Goal: Navigation & Orientation: Find specific page/section

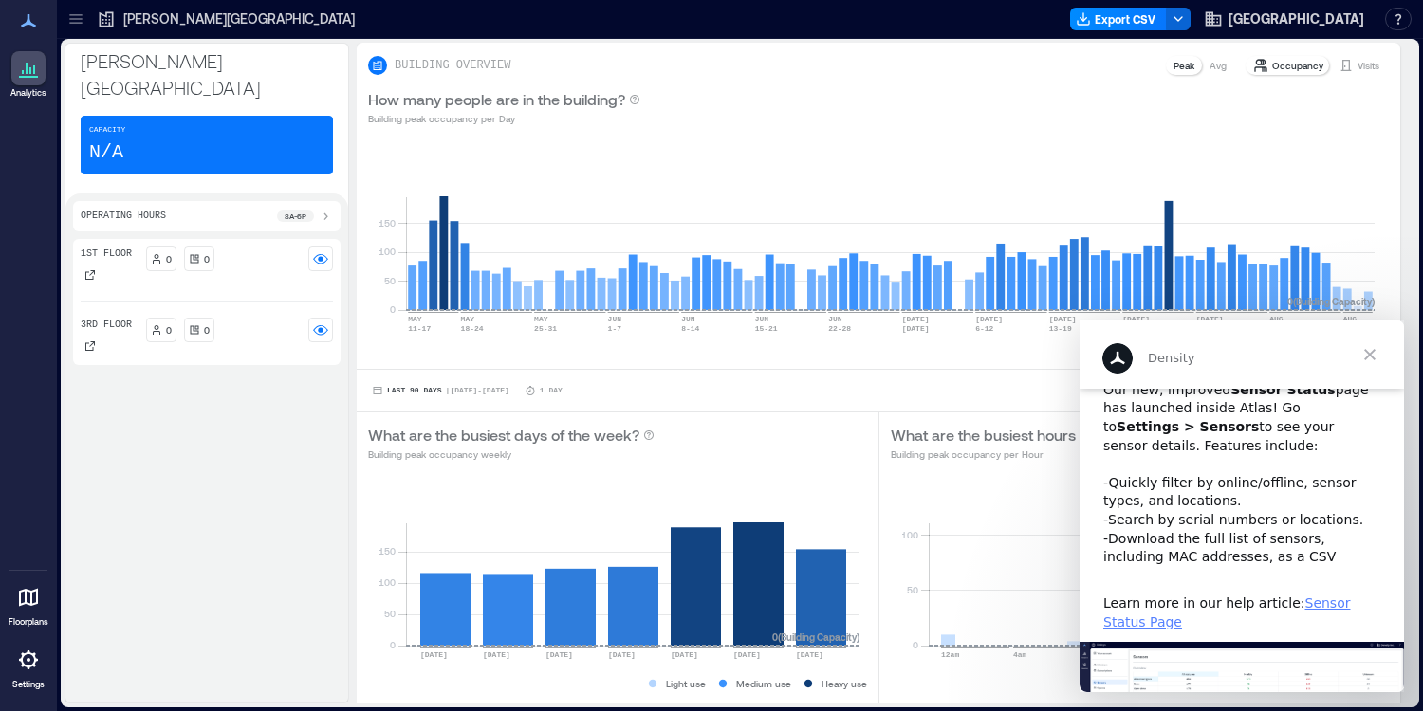
scroll to position [217, 0]
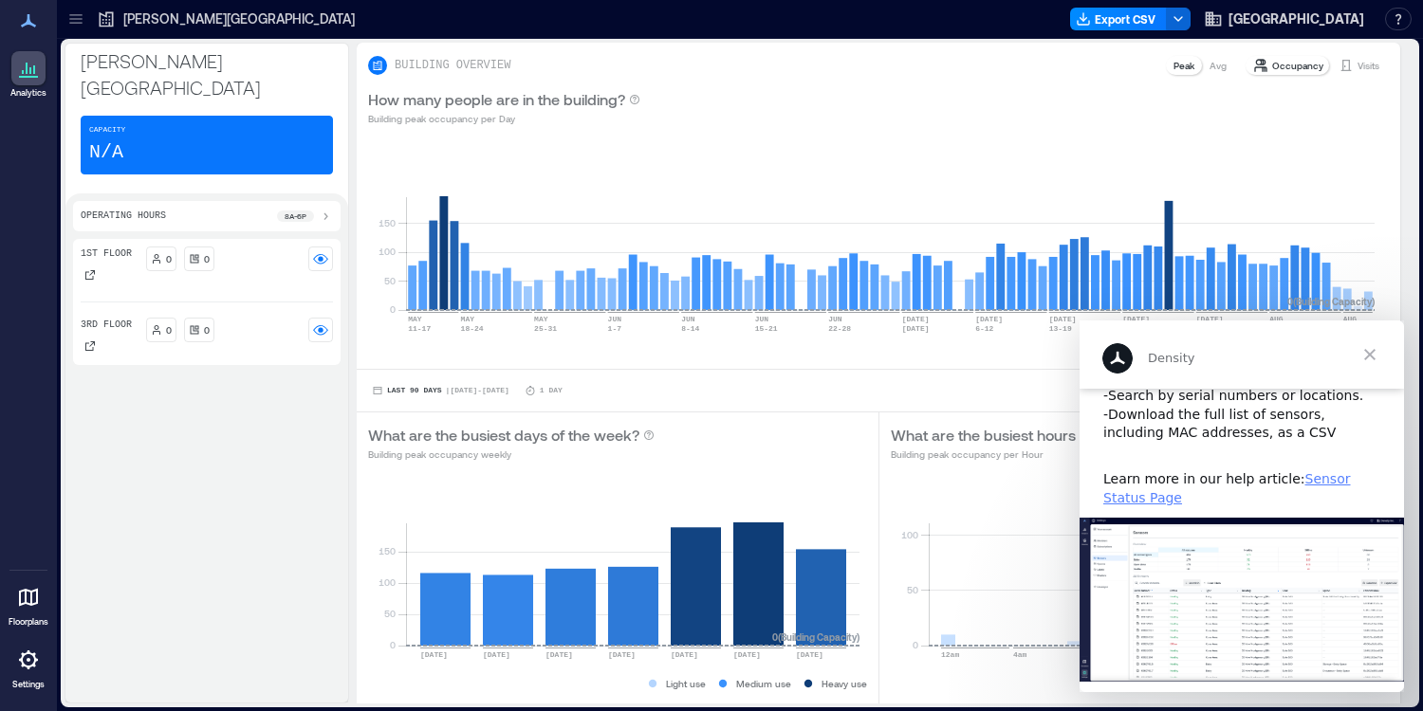
click at [1371, 354] on span "Close" at bounding box center [1370, 355] width 68 height 68
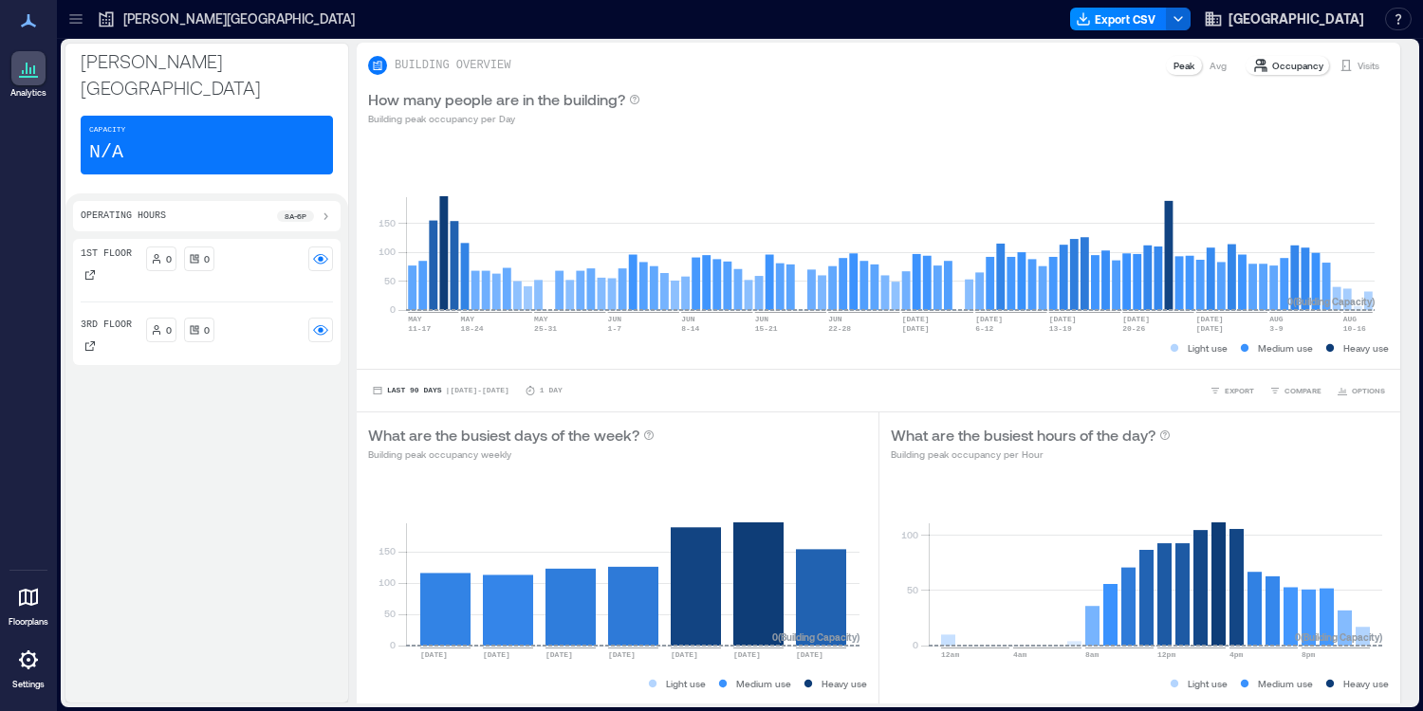
click at [37, 668] on icon at bounding box center [28, 660] width 23 height 23
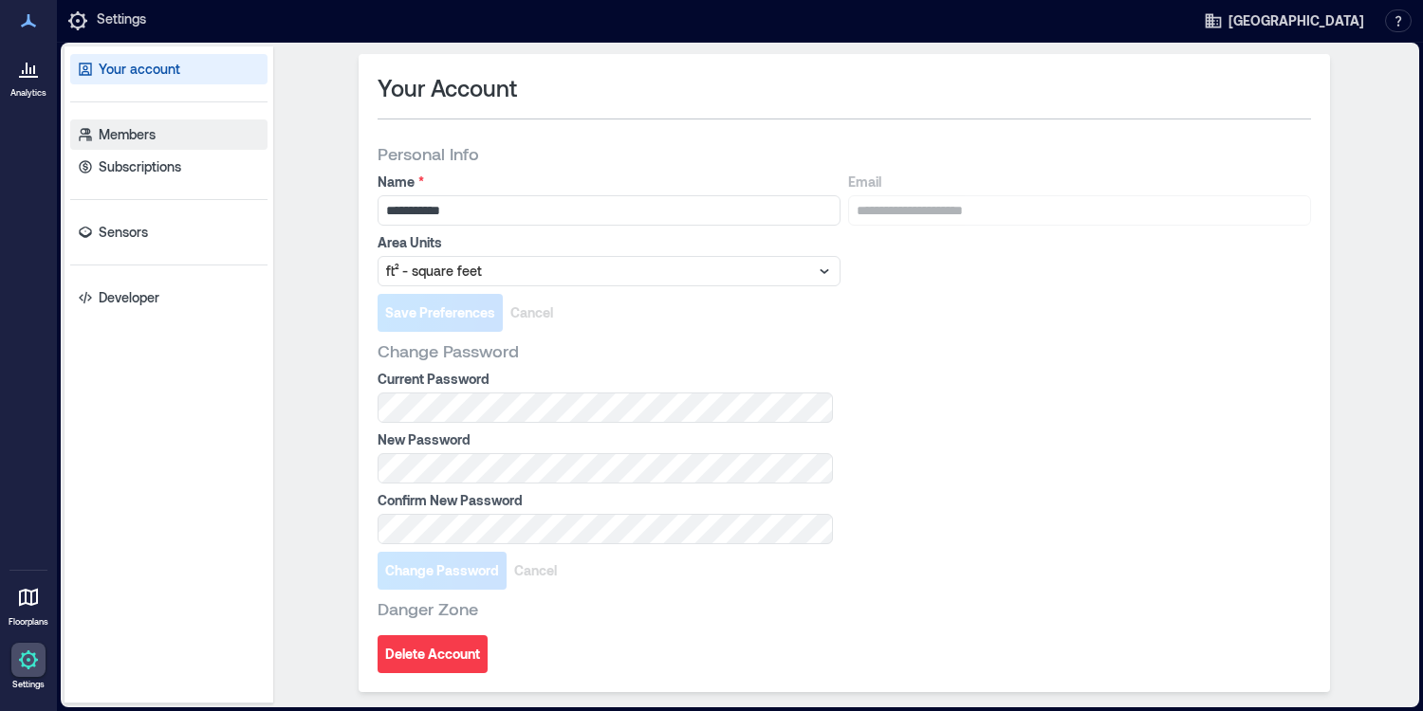
click at [116, 136] on p "Members" at bounding box center [127, 134] width 57 height 19
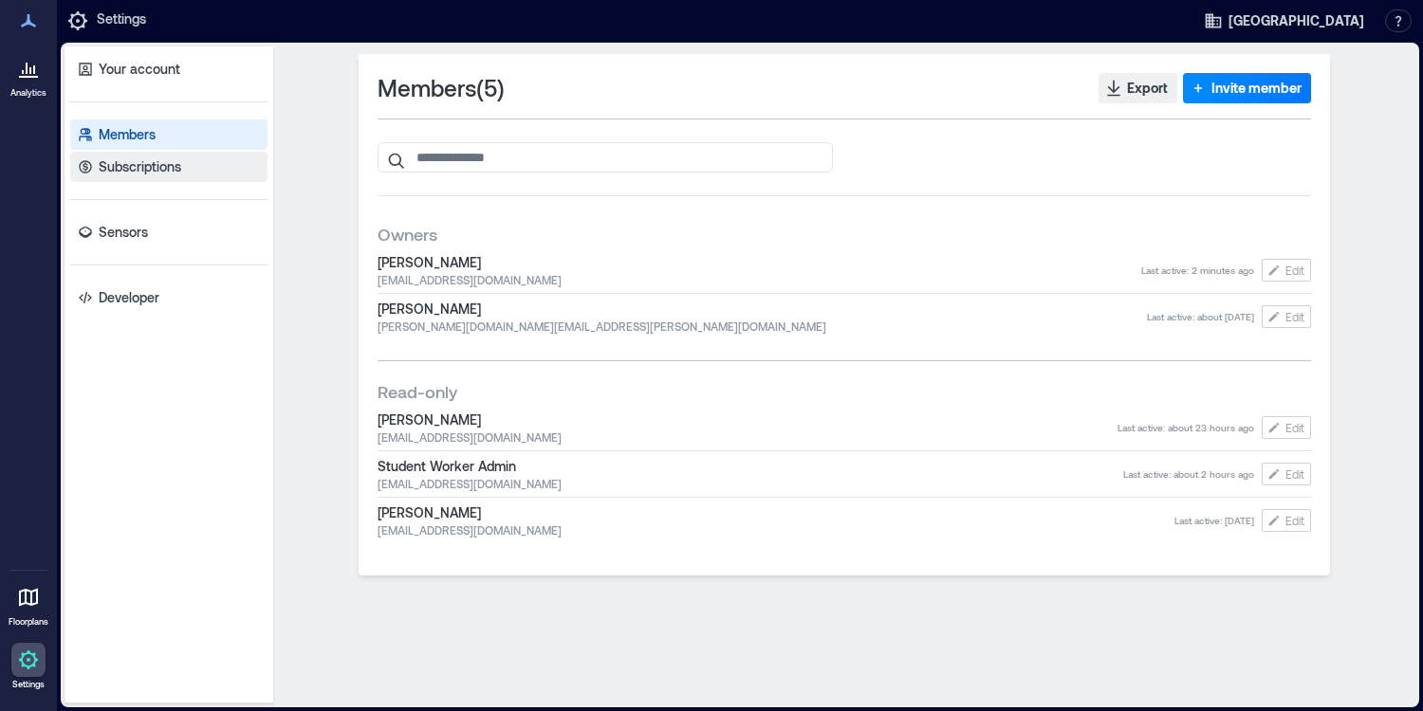
click at [117, 169] on p "Subscriptions" at bounding box center [140, 166] width 83 height 19
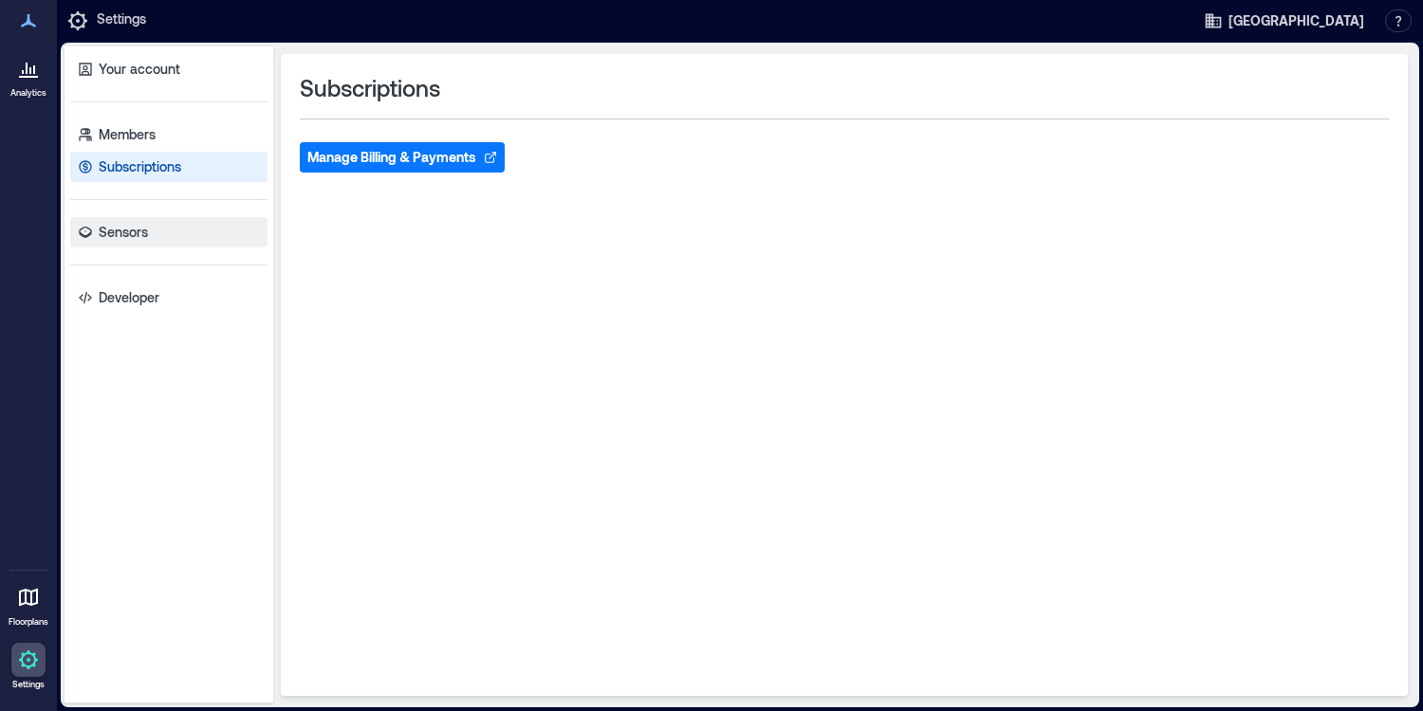
click at [126, 233] on p "Sensors" at bounding box center [123, 232] width 49 height 19
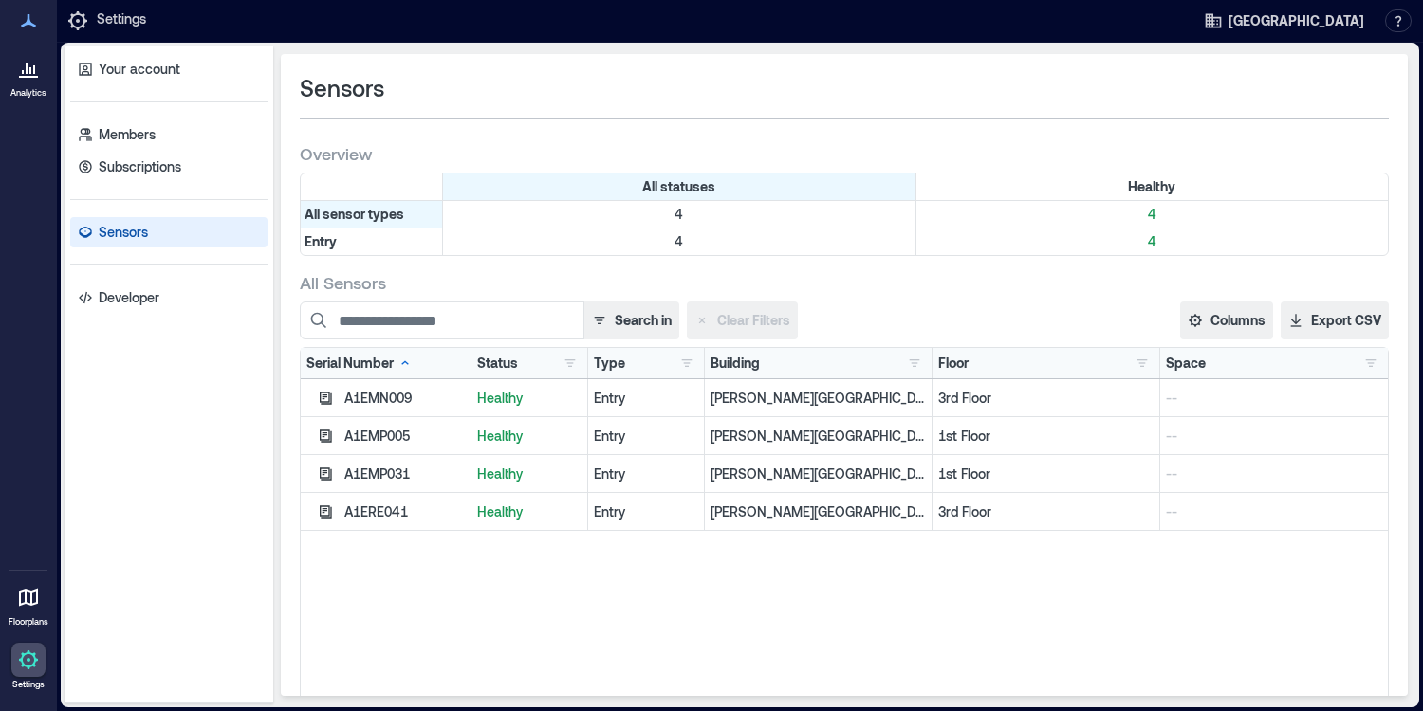
click at [23, 66] on icon at bounding box center [28, 68] width 23 height 23
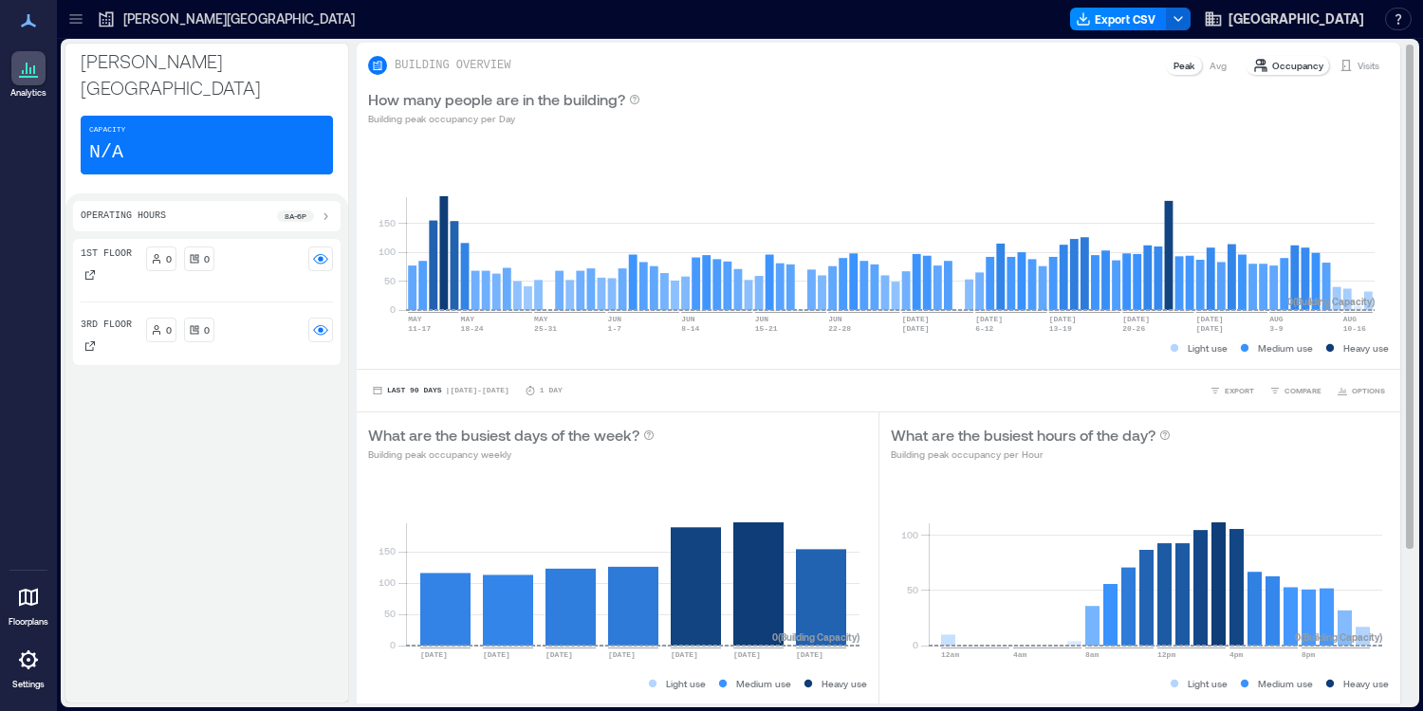
click at [1340, 64] on div "Visits" at bounding box center [1359, 65] width 56 height 19
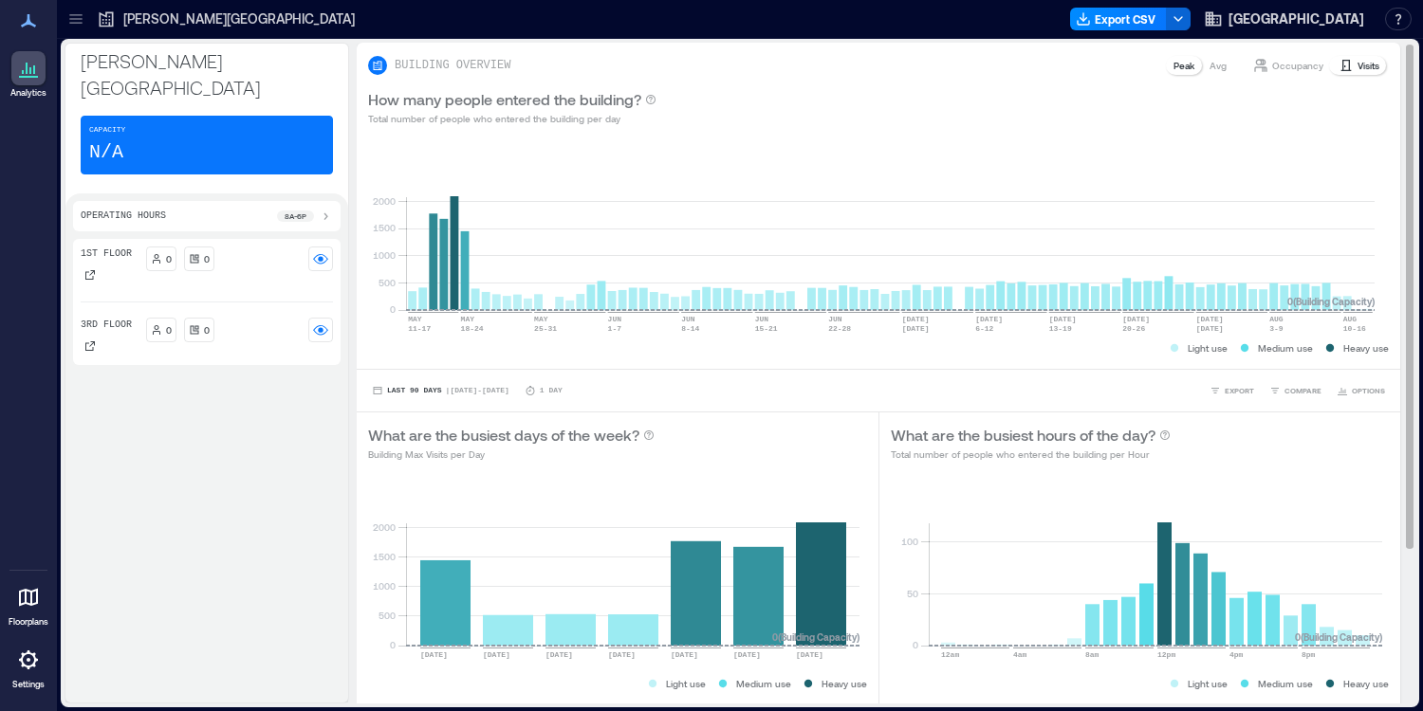
click at [1281, 65] on p "Occupancy" at bounding box center [1297, 65] width 51 height 15
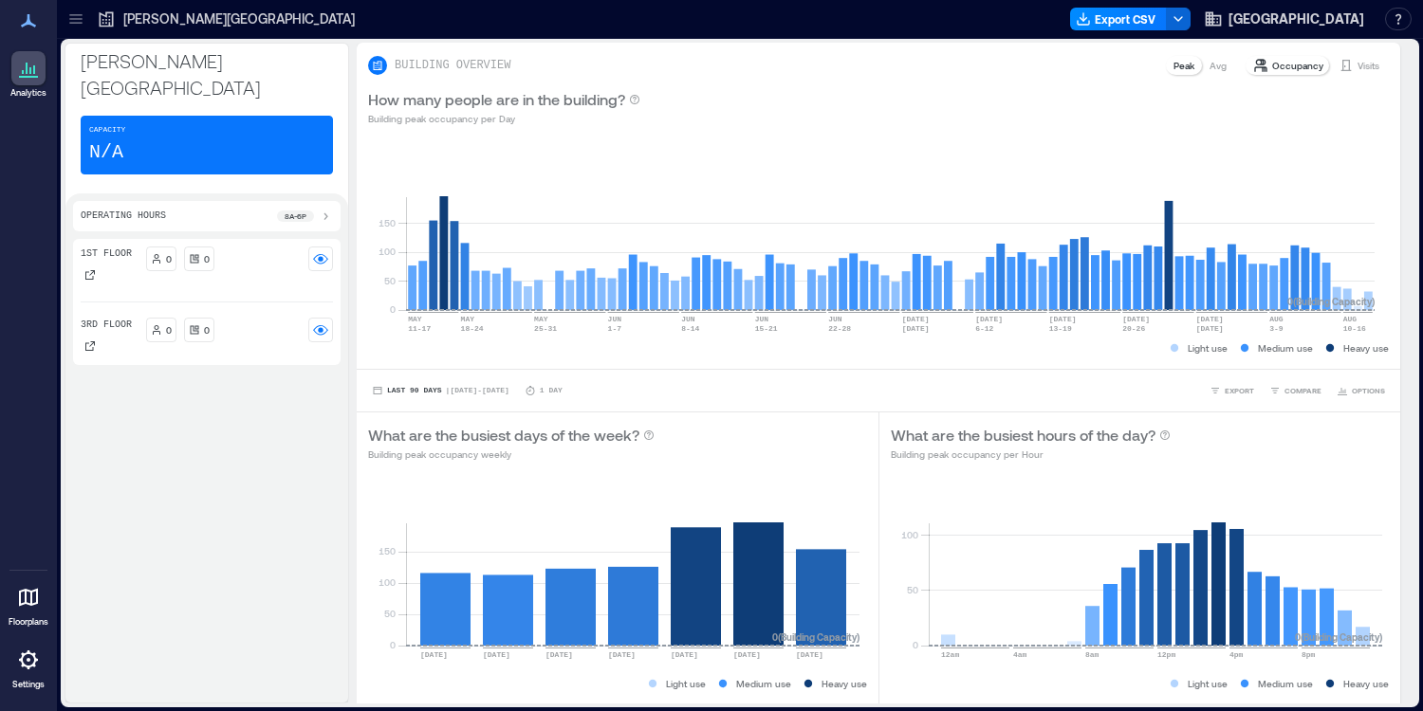
click at [39, 606] on icon at bounding box center [28, 597] width 23 height 23
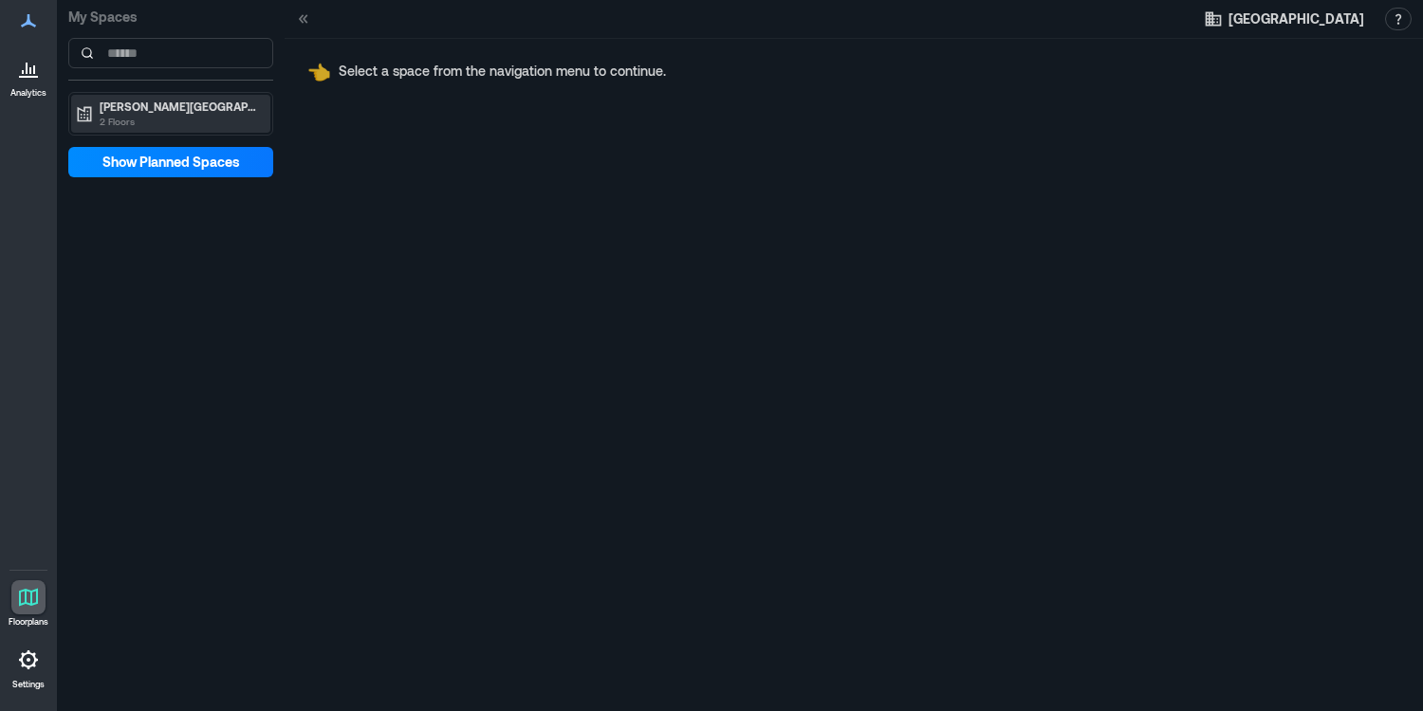
click at [194, 105] on p "[PERSON_NAME][GEOGRAPHIC_DATA]" at bounding box center [179, 106] width 159 height 15
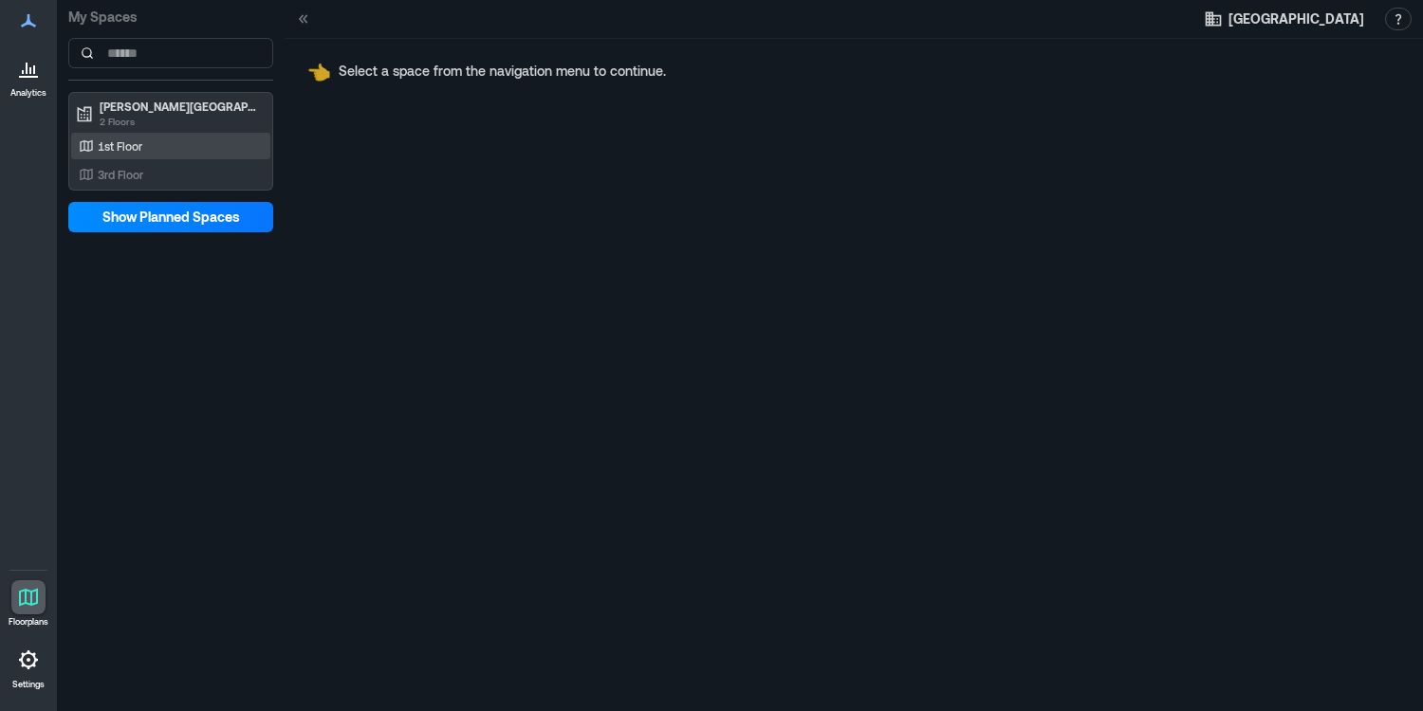
click at [156, 138] on div "1st Floor" at bounding box center [167, 146] width 184 height 19
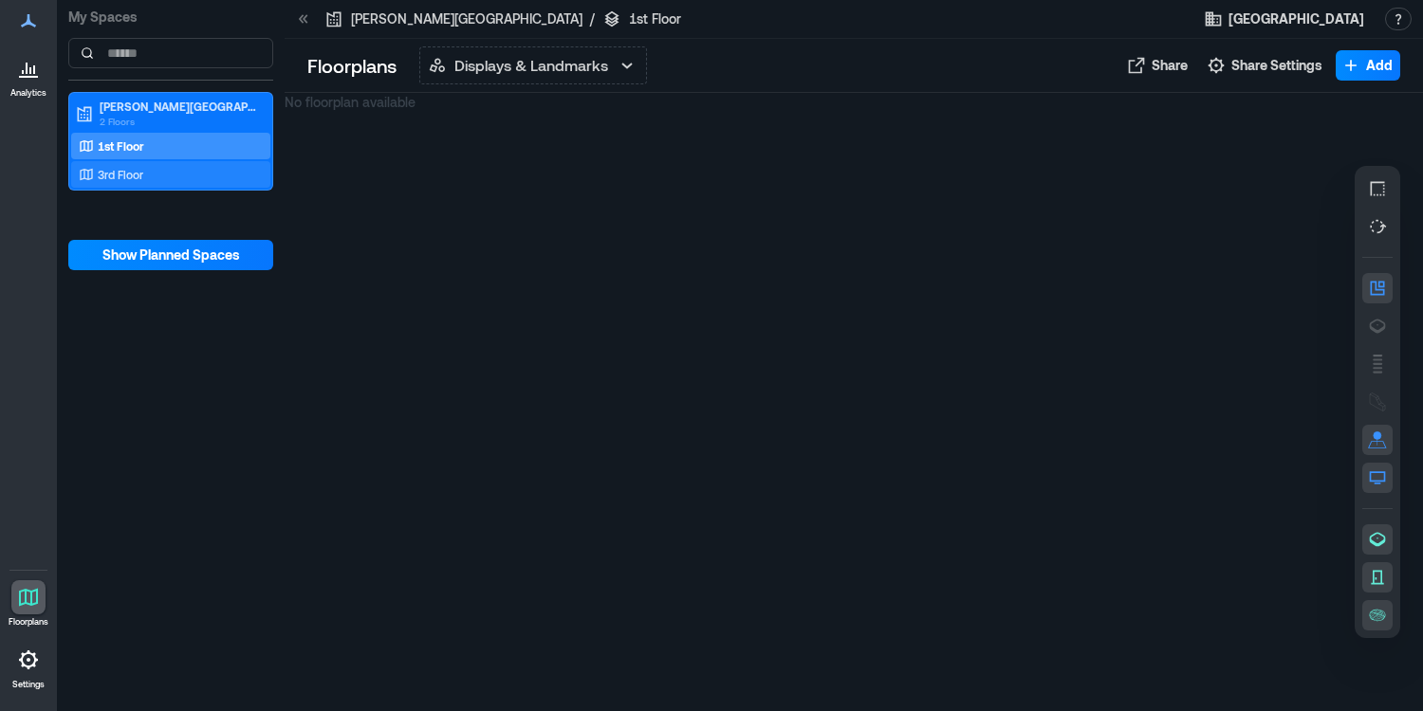
click at [147, 169] on div "3rd Floor" at bounding box center [167, 174] width 184 height 19
click at [25, 83] on div at bounding box center [28, 68] width 34 height 34
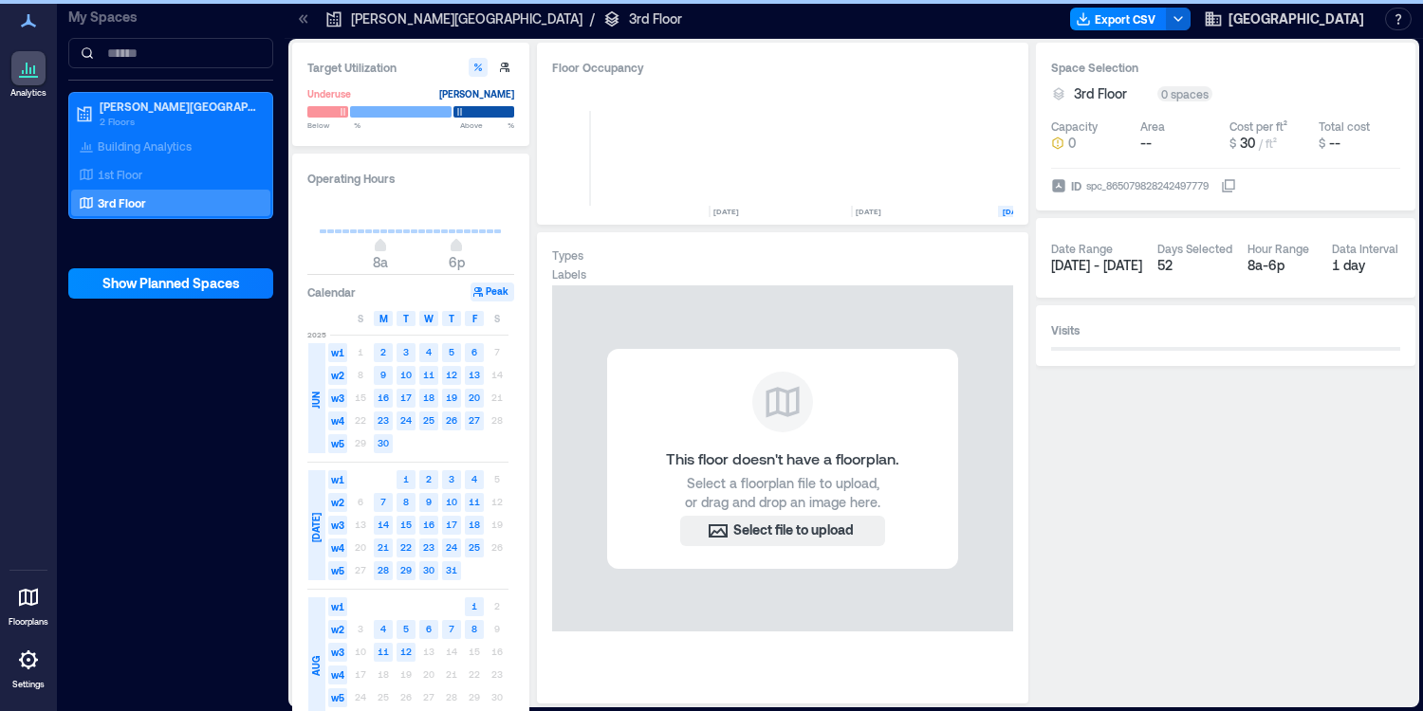
click at [28, 20] on icon at bounding box center [28, 20] width 15 height 13
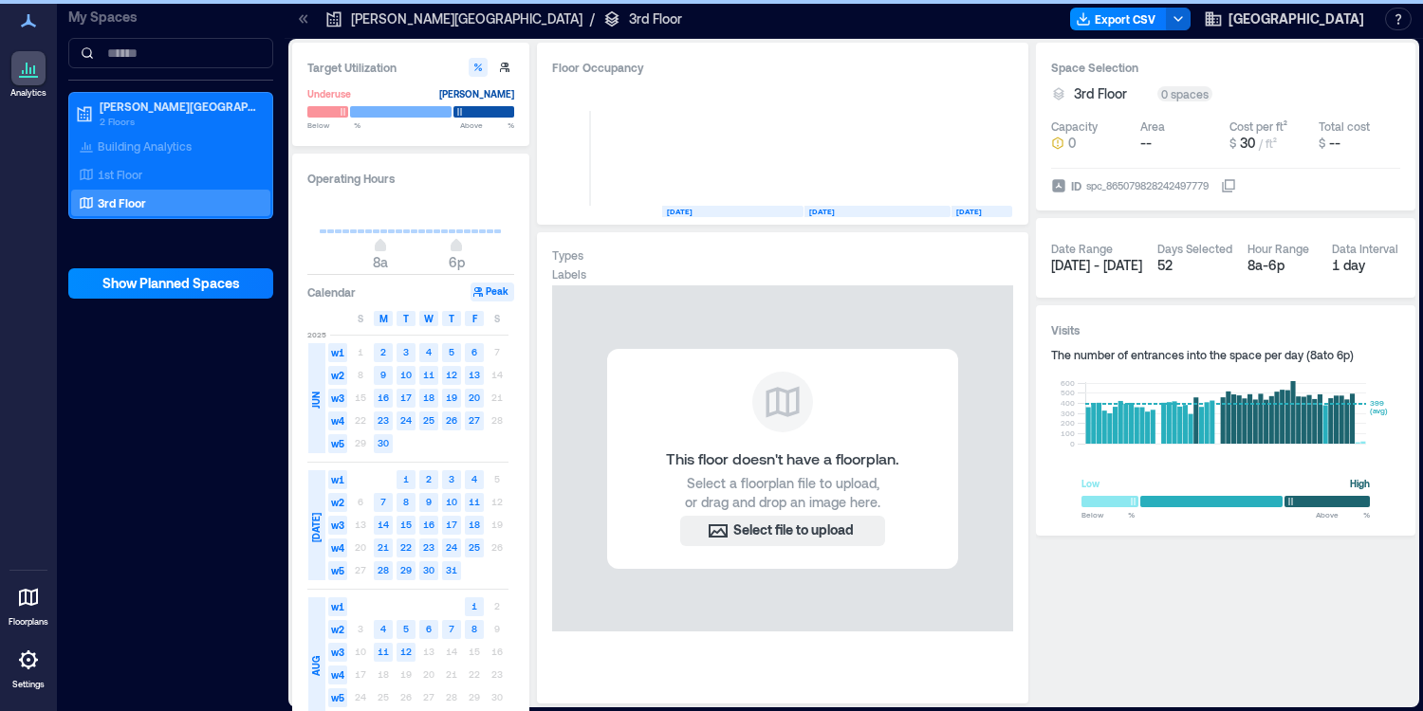
click at [26, 673] on div at bounding box center [28, 660] width 34 height 34
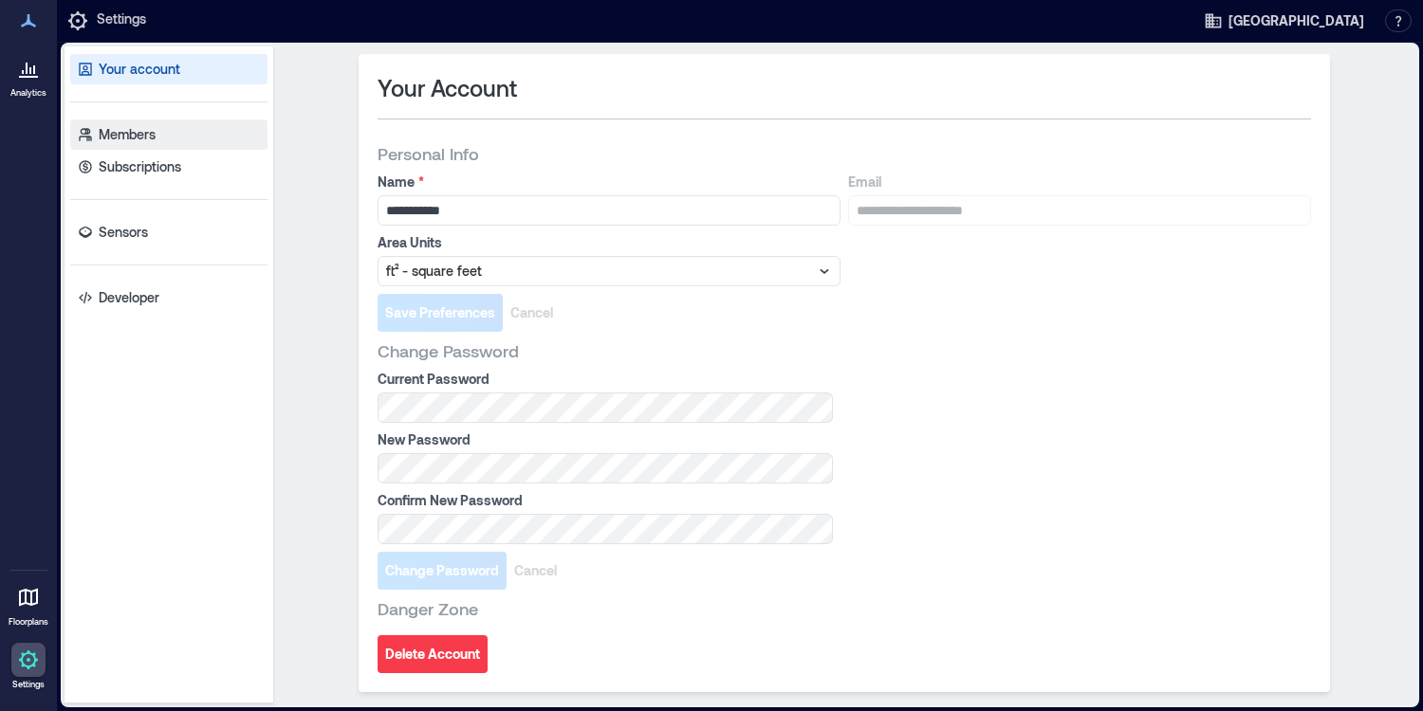
click at [125, 135] on p "Members" at bounding box center [127, 134] width 57 height 19
